Goal: Information Seeking & Learning: Learn about a topic

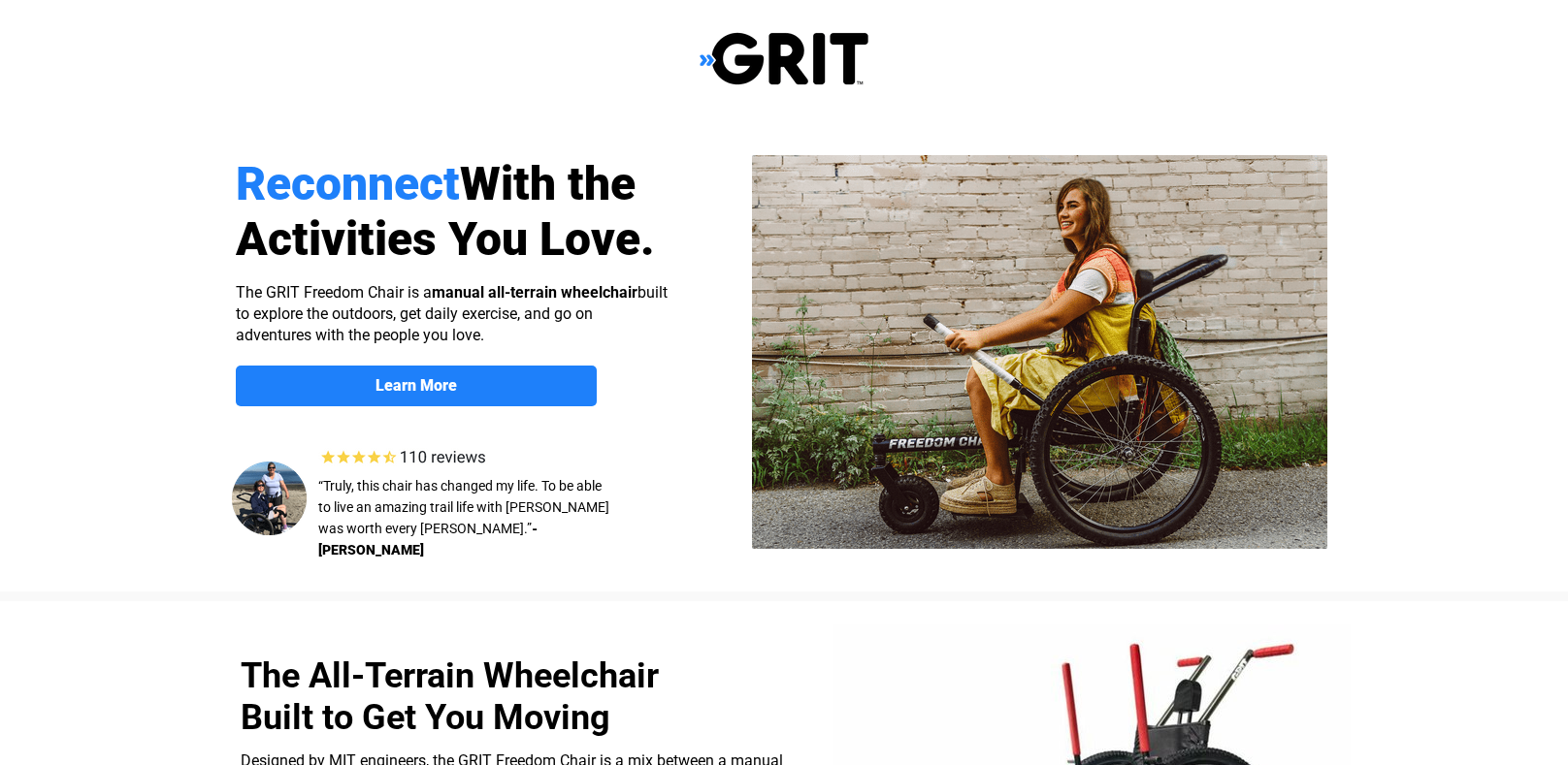
select select "US"
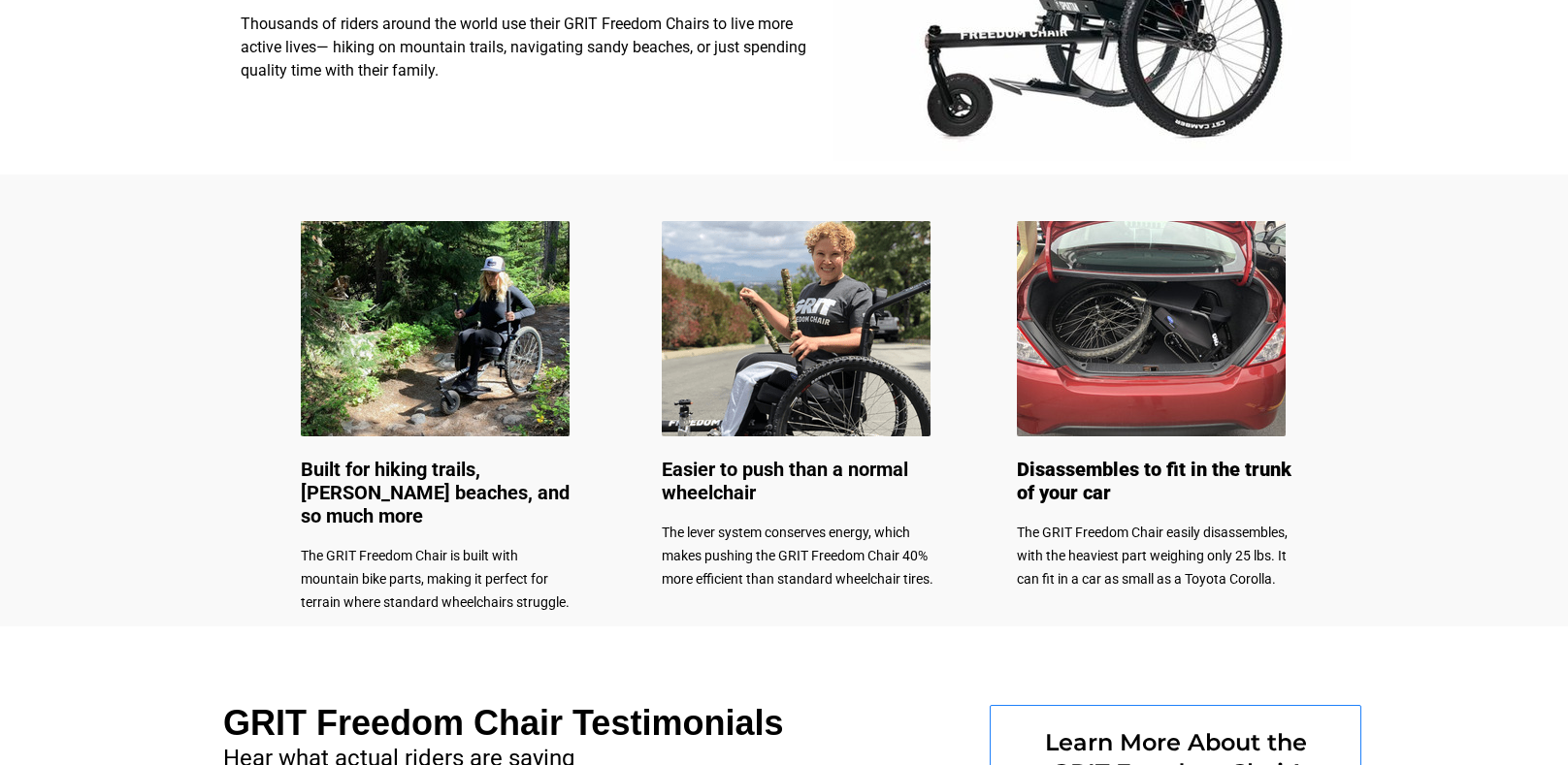
scroll to position [807, 0]
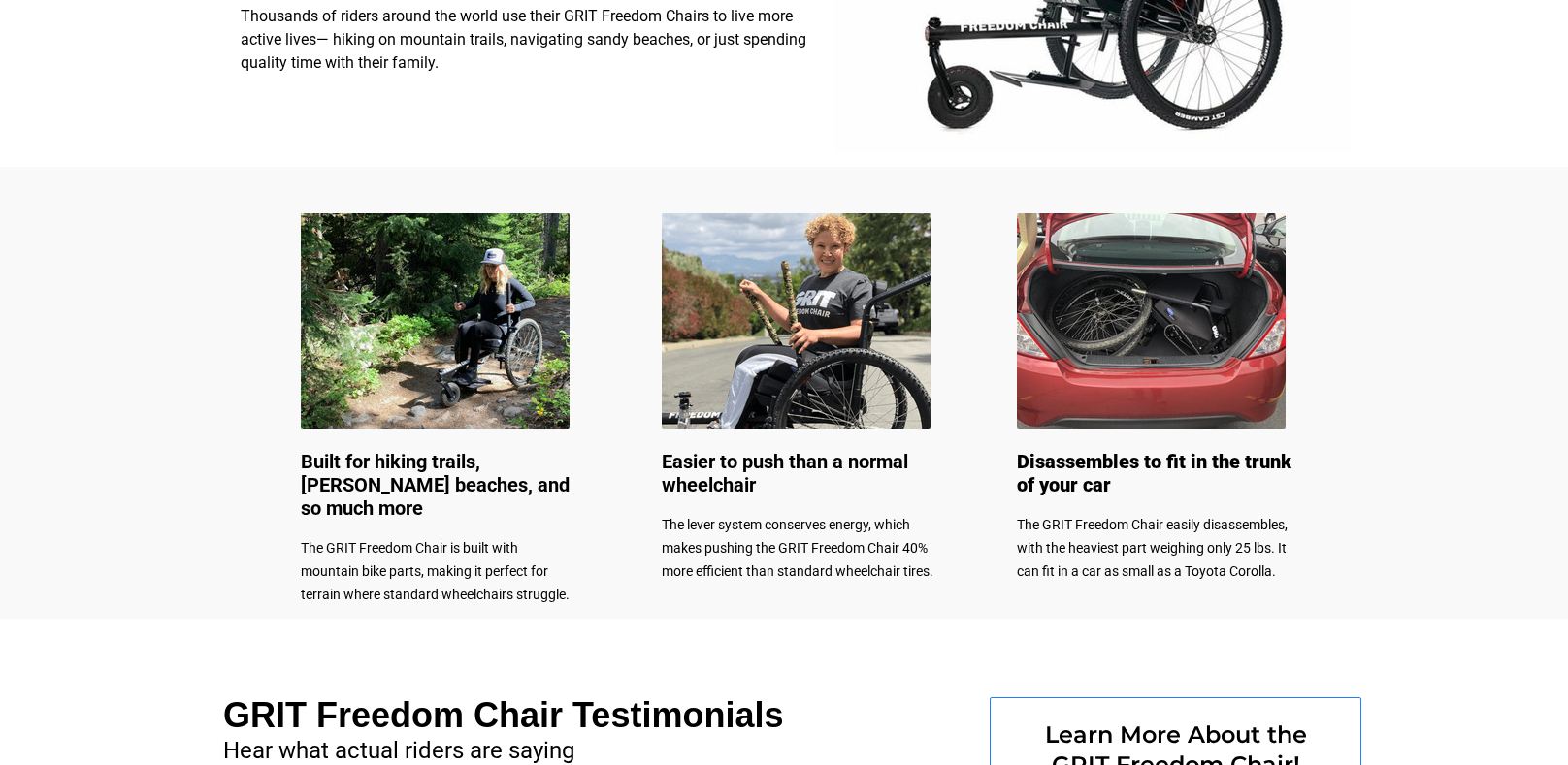
click at [434, 314] on img at bounding box center [435, 321] width 268 height 216
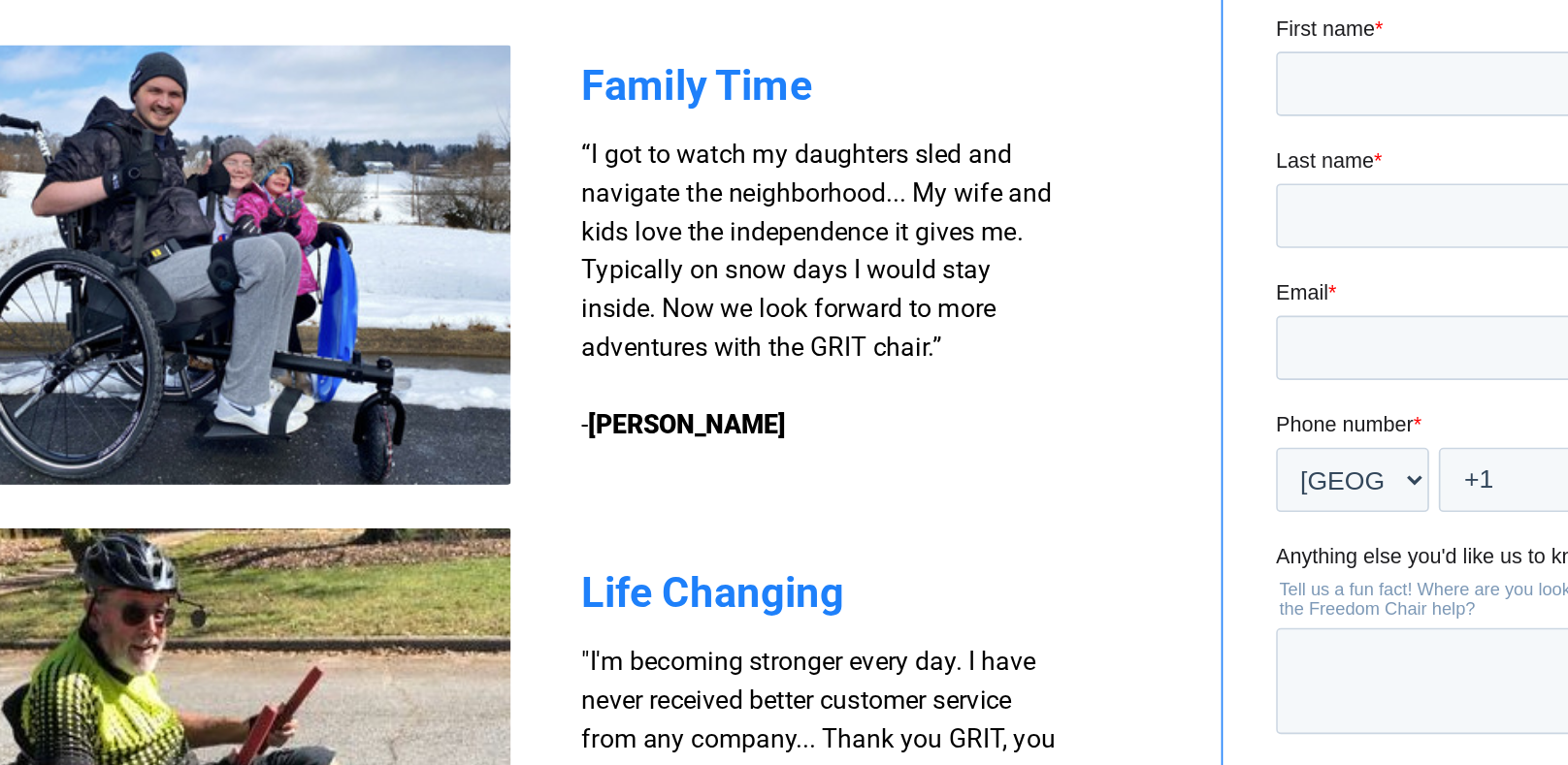
scroll to position [1588, 0]
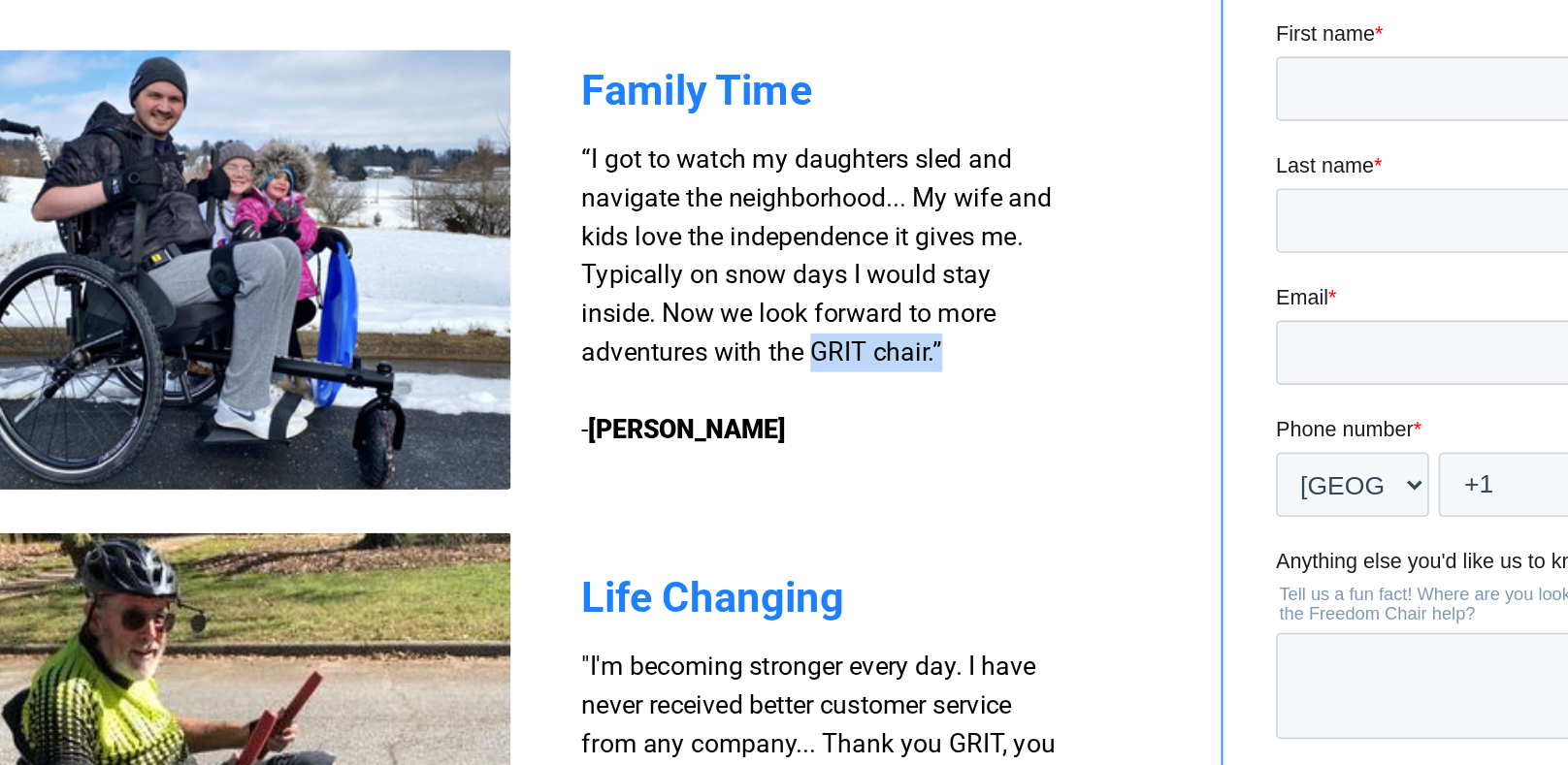
drag, startPoint x: 750, startPoint y: 210, endPoint x: 837, endPoint y: 217, distance: 87.3
click at [837, 217] on h3 "“I got to watch my daughters sled and navigate the neighborhood... My wife and …" at bounding box center [749, 177] width 291 height 186
copy span "GRIT chair.”"
